Goal: Navigation & Orientation: Find specific page/section

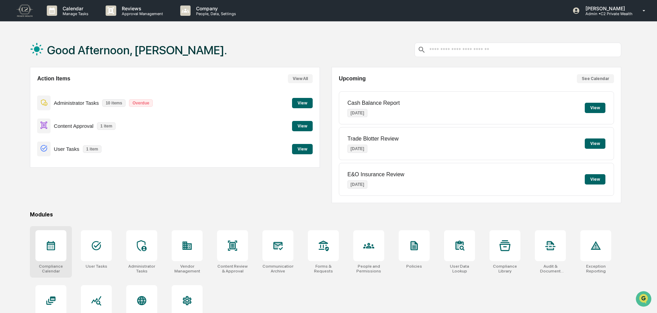
click at [52, 248] on icon at bounding box center [50, 246] width 11 height 11
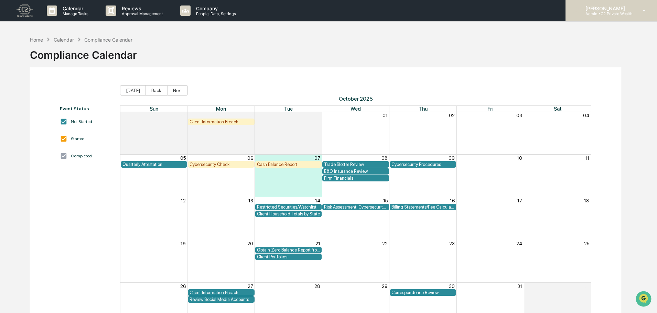
click at [608, 12] on p "Admin • C2 Private Wealth" at bounding box center [606, 13] width 53 height 5
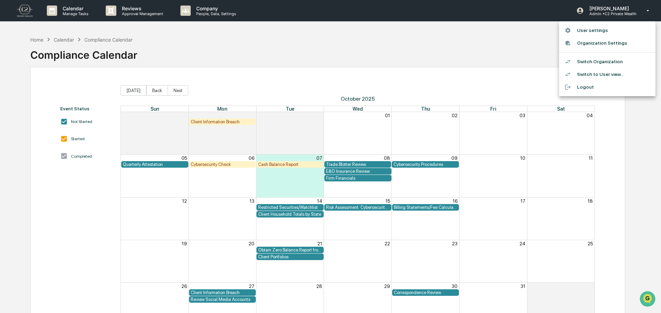
click at [602, 60] on li "Switch Organization" at bounding box center [607, 61] width 96 height 13
